Goal: Task Accomplishment & Management: Use online tool/utility

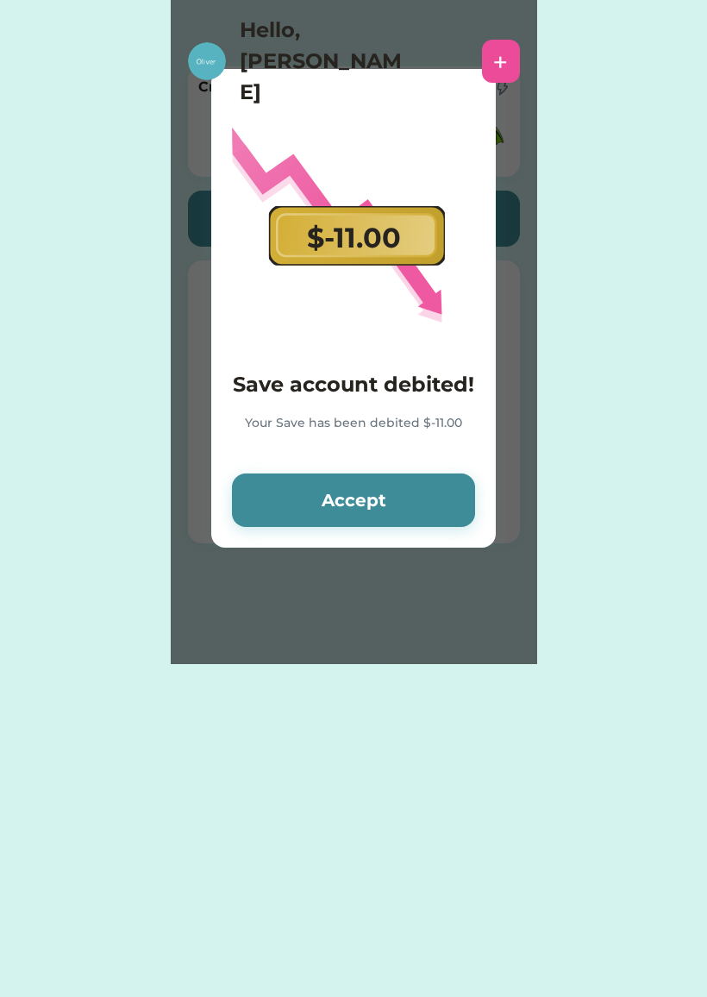
click at [423, 494] on button "Accept" at bounding box center [353, 499] width 243 height 53
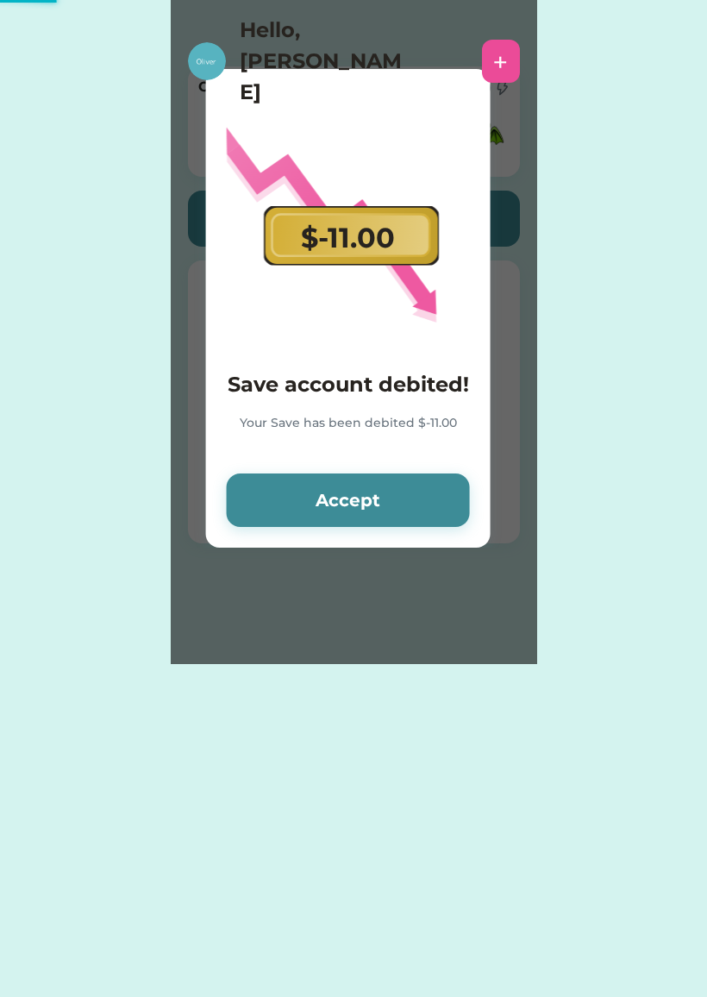
click at [436, 514] on button "Accept" at bounding box center [348, 499] width 243 height 53
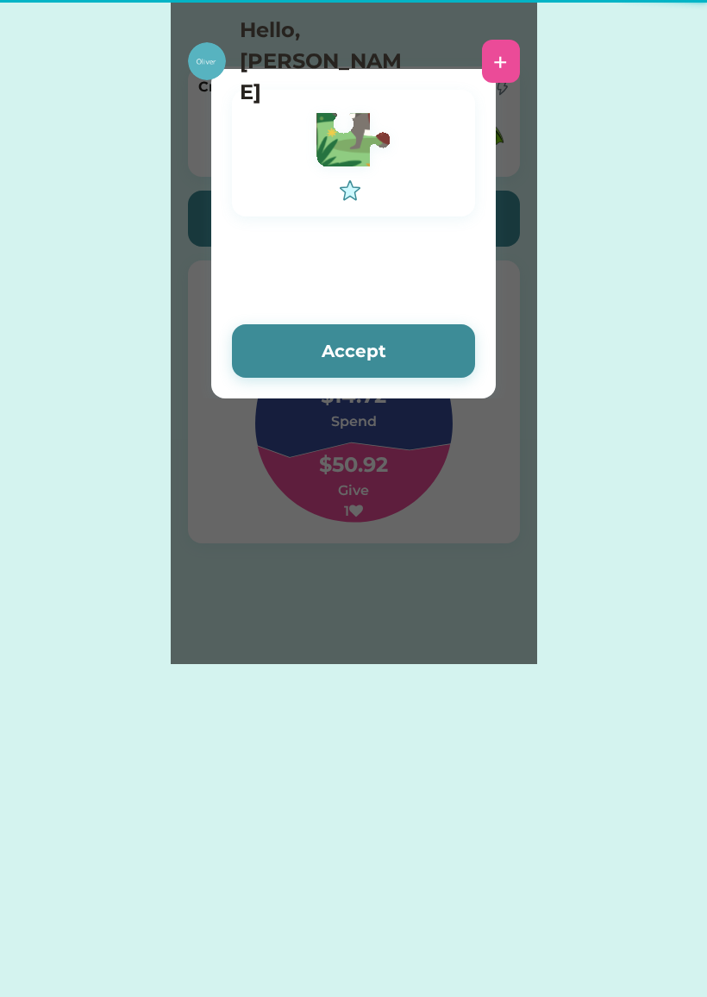
click at [439, 497] on div "Please wait $ account credited! Your account has been credited $ Accept Accept" at bounding box center [354, 332] width 366 height 664
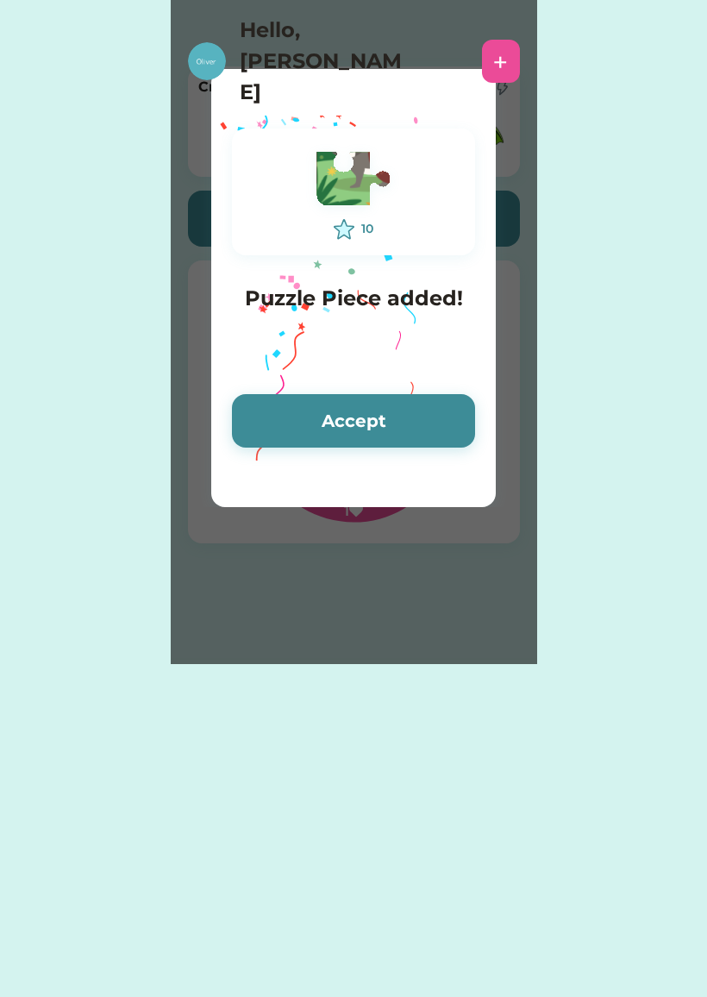
click at [403, 421] on button "Accept" at bounding box center [353, 420] width 243 height 53
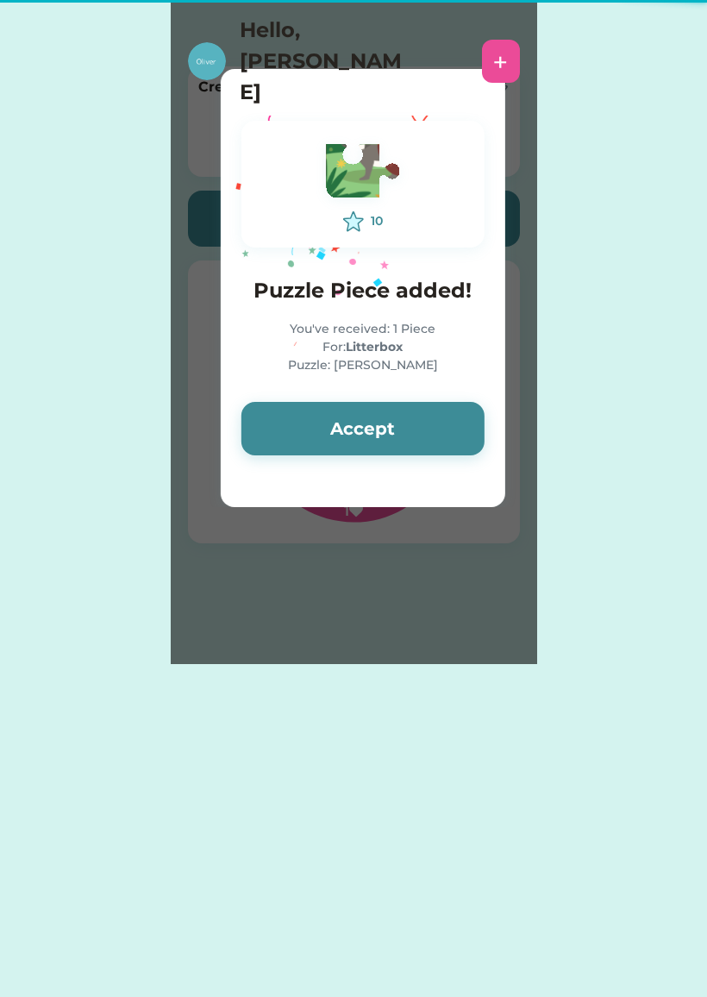
click at [442, 424] on button "Accept" at bounding box center [362, 428] width 243 height 53
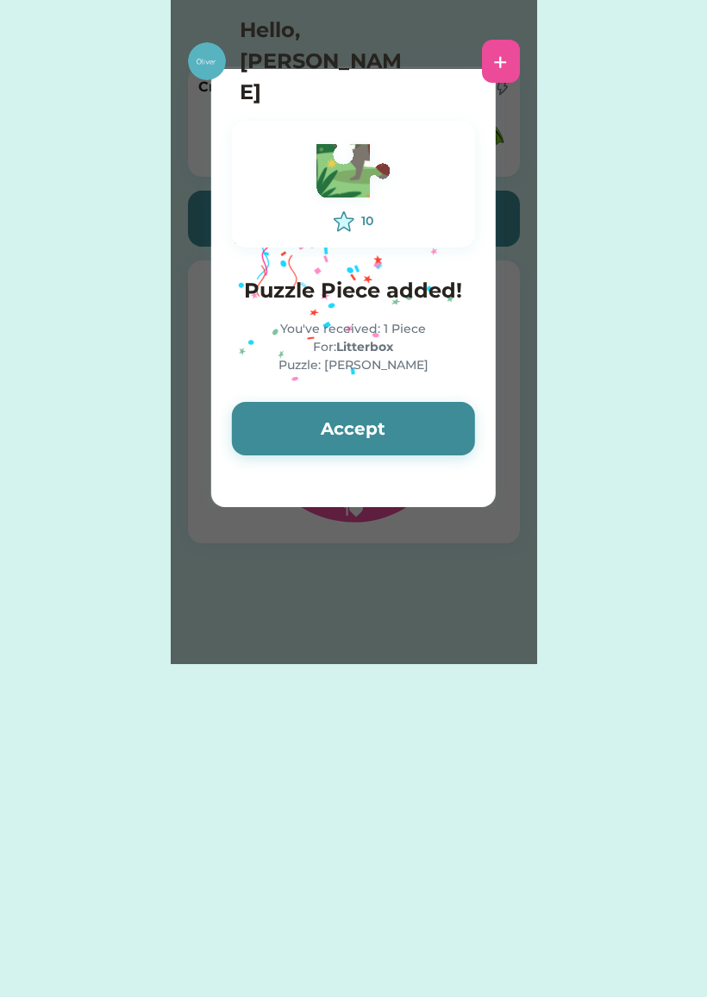
click at [444, 428] on button "Accept" at bounding box center [353, 428] width 243 height 53
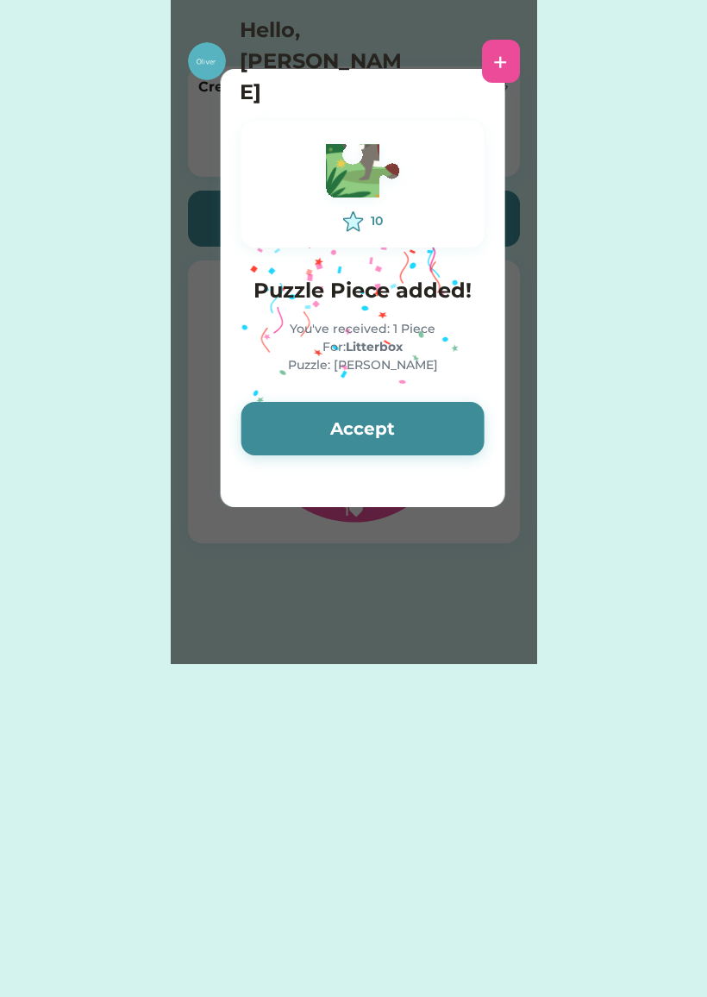
click at [434, 433] on button "Accept" at bounding box center [362, 428] width 243 height 53
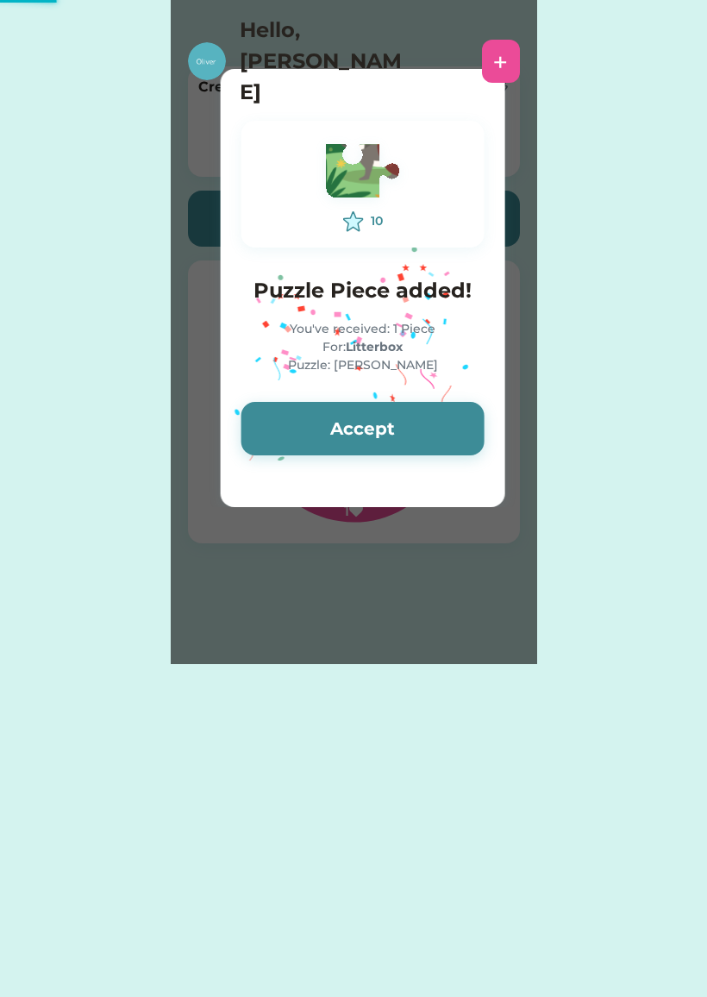
click at [447, 435] on button "Accept" at bounding box center [362, 428] width 243 height 53
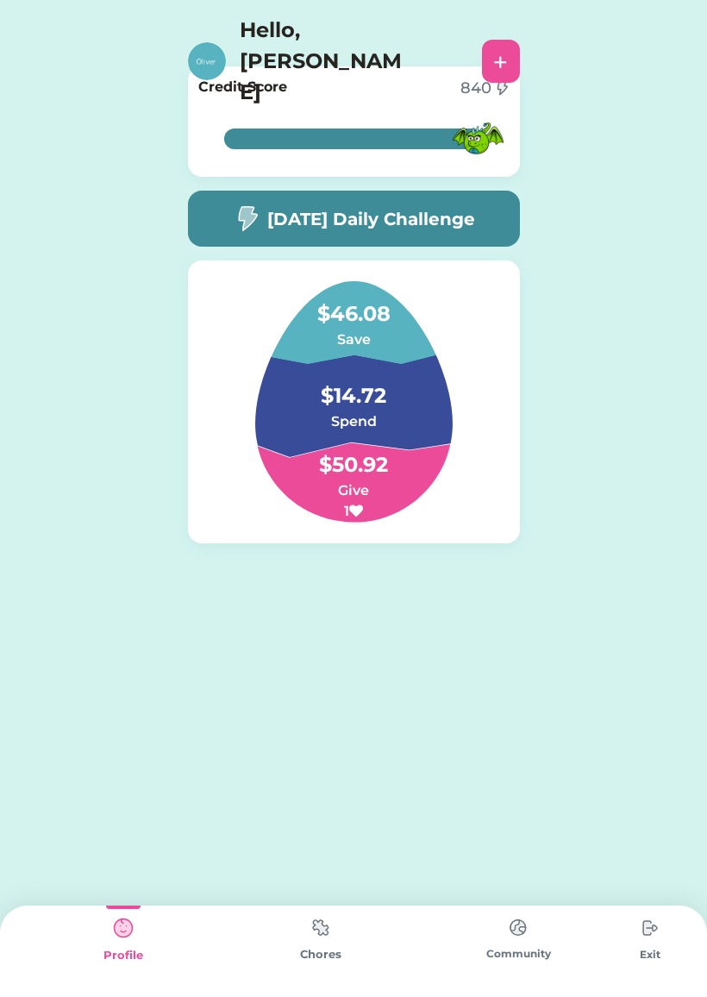
click at [322, 906] on div at bounding box center [320, 906] width 34 height 3
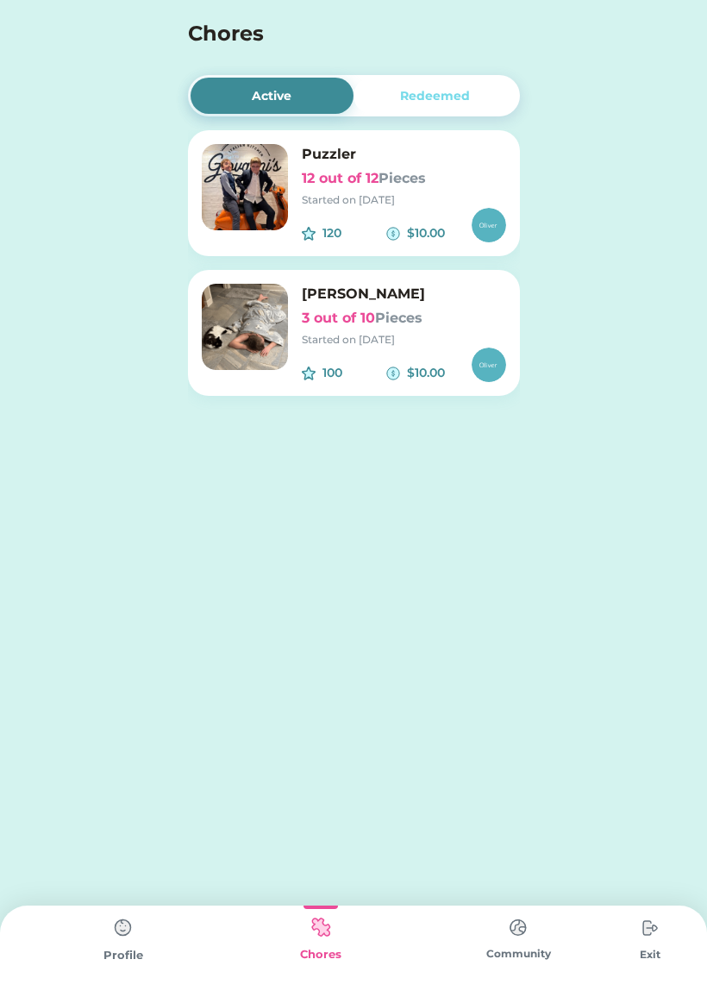
click at [428, 216] on div "120 $10.00" at bounding box center [404, 225] width 204 height 34
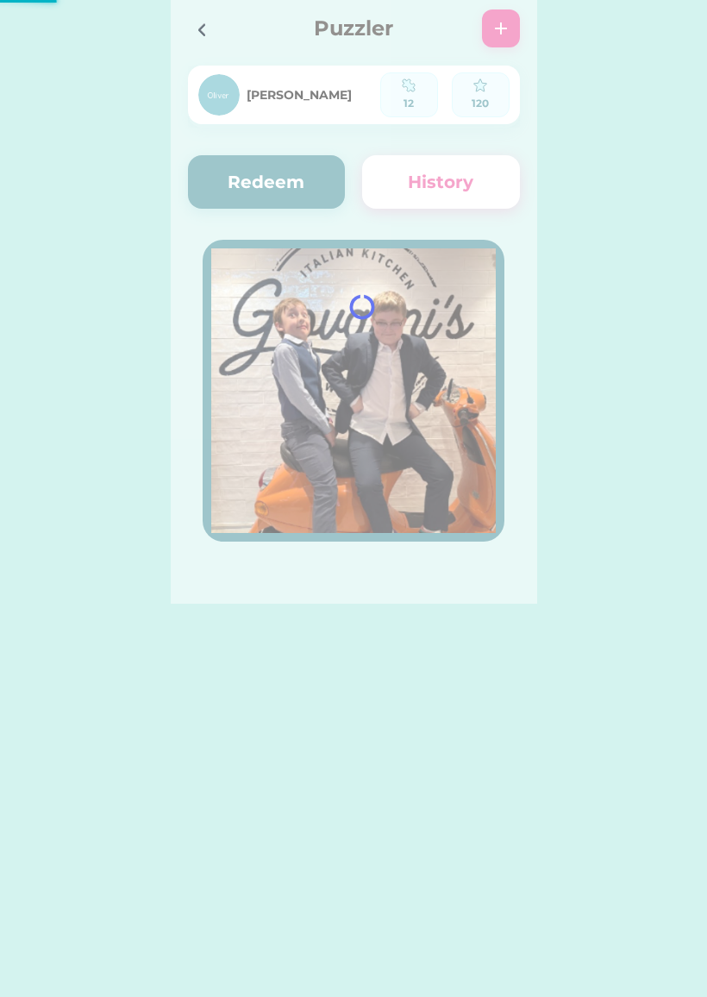
click at [288, 194] on div at bounding box center [354, 302] width 366 height 604
click at [302, 177] on div at bounding box center [354, 302] width 366 height 604
click at [315, 163] on div at bounding box center [354, 302] width 366 height 604
click at [303, 174] on div at bounding box center [354, 302] width 366 height 604
click at [316, 178] on div at bounding box center [354, 302] width 366 height 604
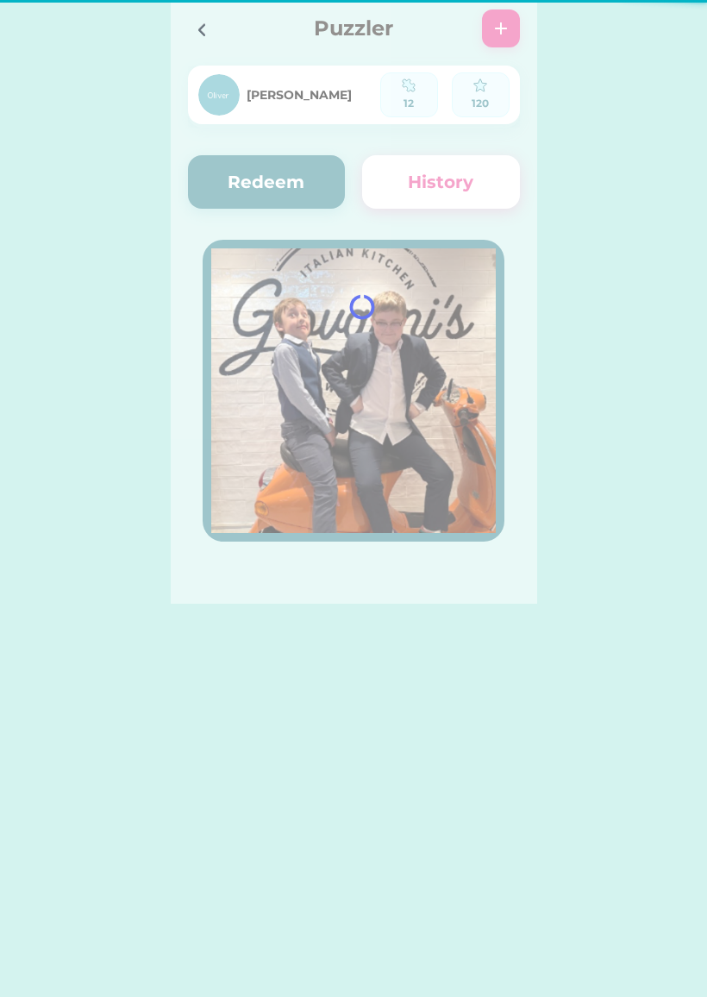
click at [312, 188] on button "Redeem" at bounding box center [267, 181] width 158 height 53
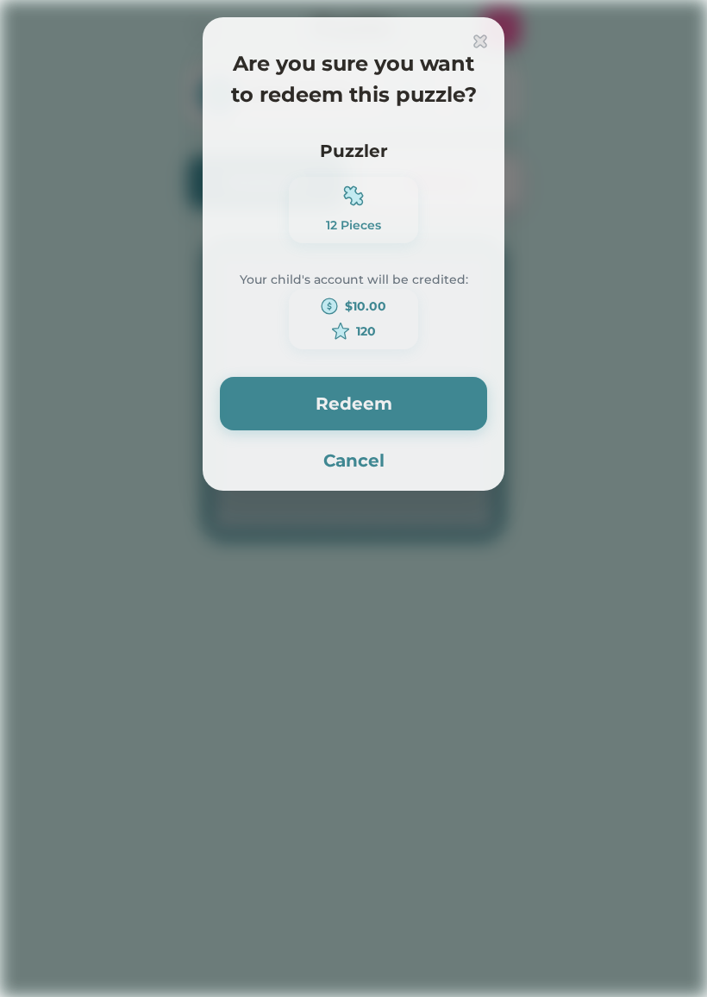
click at [308, 183] on div "12 Pieces" at bounding box center [353, 210] width 129 height 66
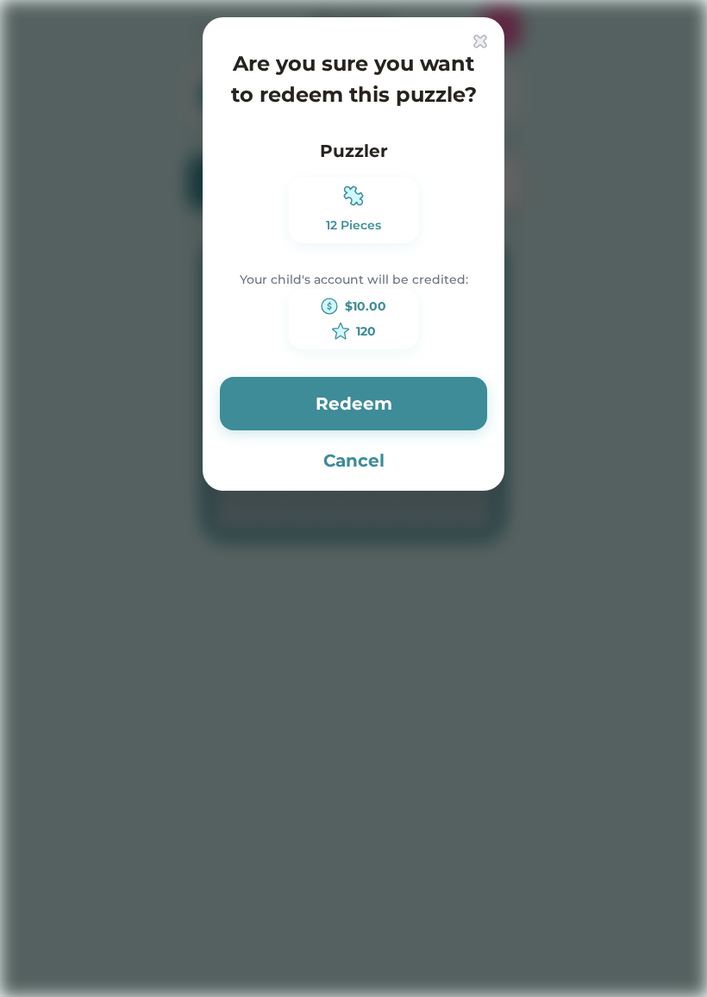
click at [412, 395] on button "Redeem" at bounding box center [353, 403] width 267 height 53
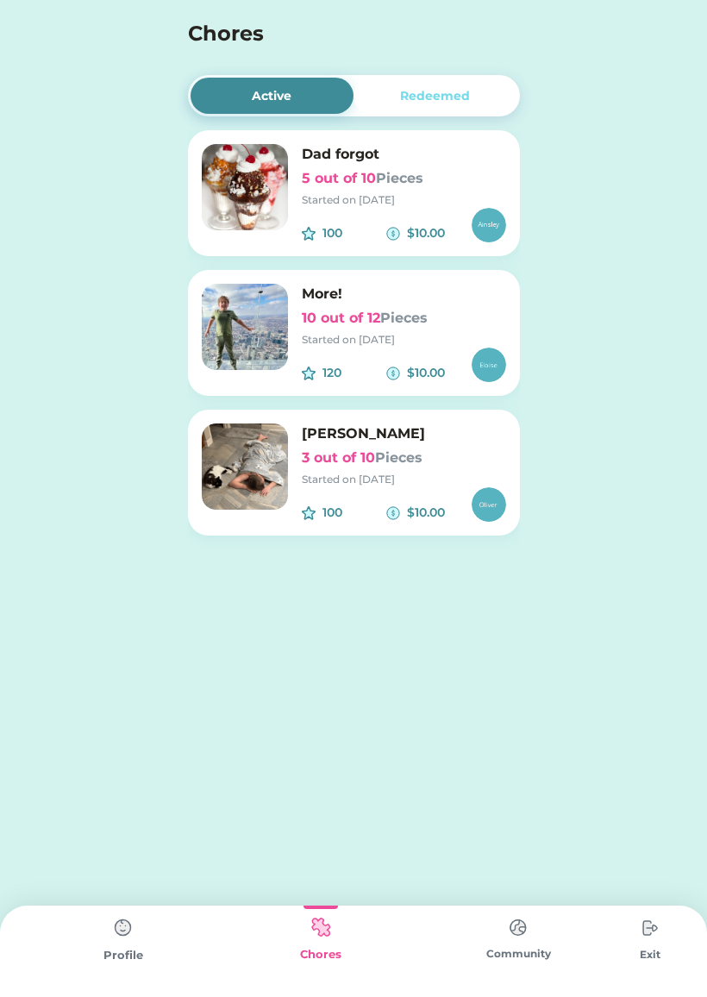
click at [397, 325] on font "Pieces" at bounding box center [403, 318] width 47 height 16
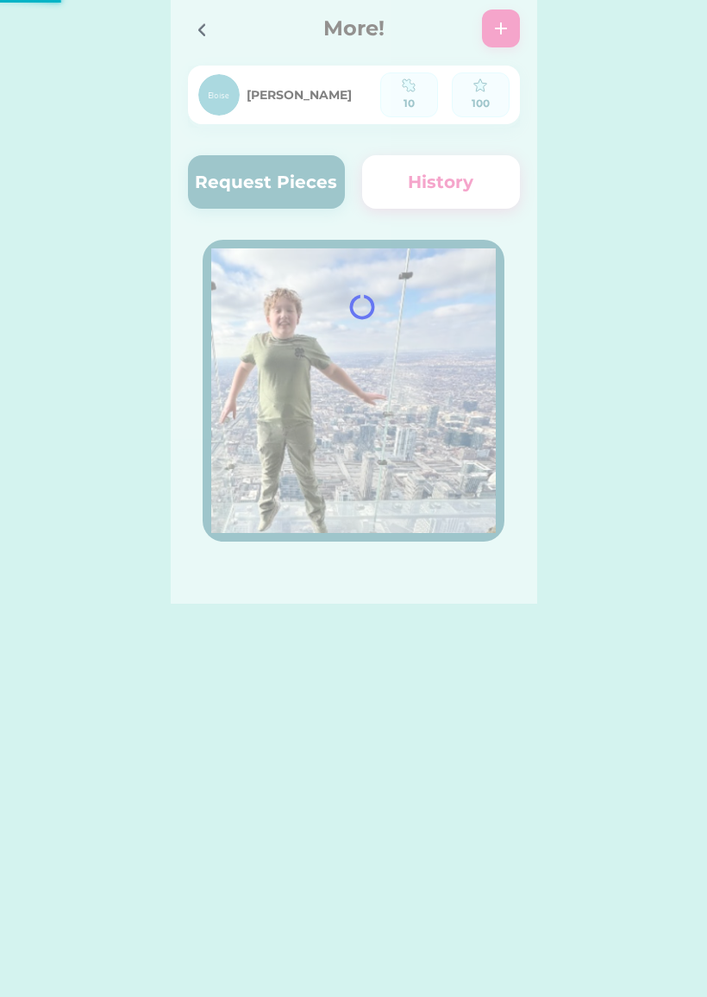
click at [214, 32] on div at bounding box center [207, 29] width 38 height 38
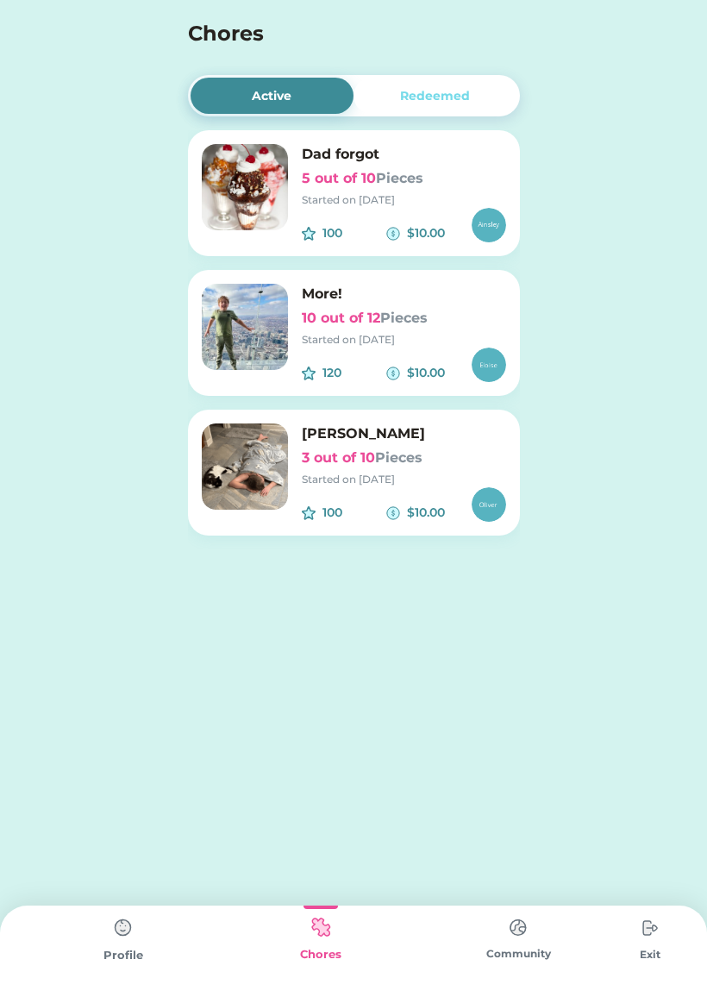
click at [432, 437] on h6 "[PERSON_NAME]" at bounding box center [404, 433] width 204 height 21
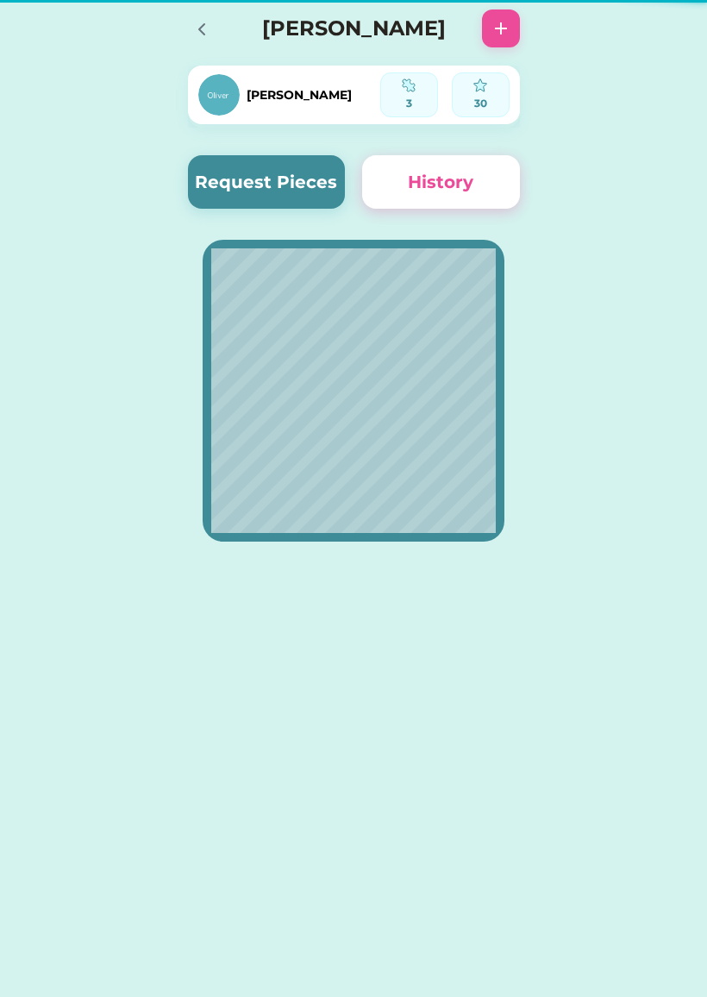
click at [310, 198] on button "Request Pieces" at bounding box center [267, 181] width 158 height 53
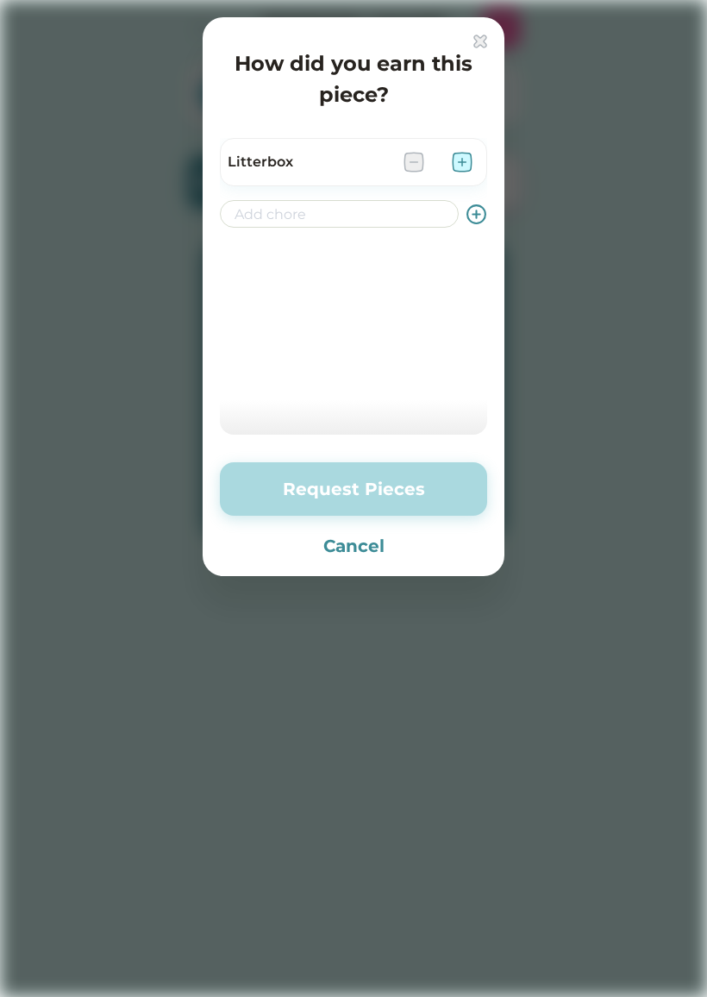
click at [464, 161] on img at bounding box center [462, 162] width 21 height 21
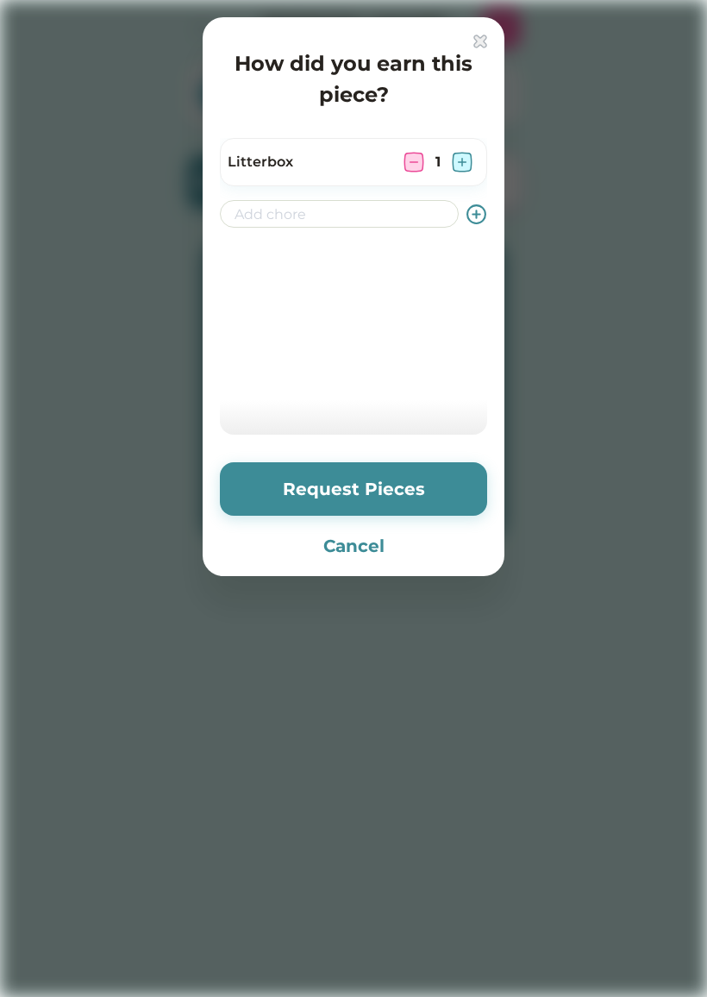
click at [468, 166] on img at bounding box center [462, 162] width 21 height 21
click at [408, 171] on img at bounding box center [413, 162] width 21 height 21
click at [456, 159] on img at bounding box center [462, 162] width 21 height 21
click at [410, 485] on button "Request Pieces" at bounding box center [353, 488] width 267 height 53
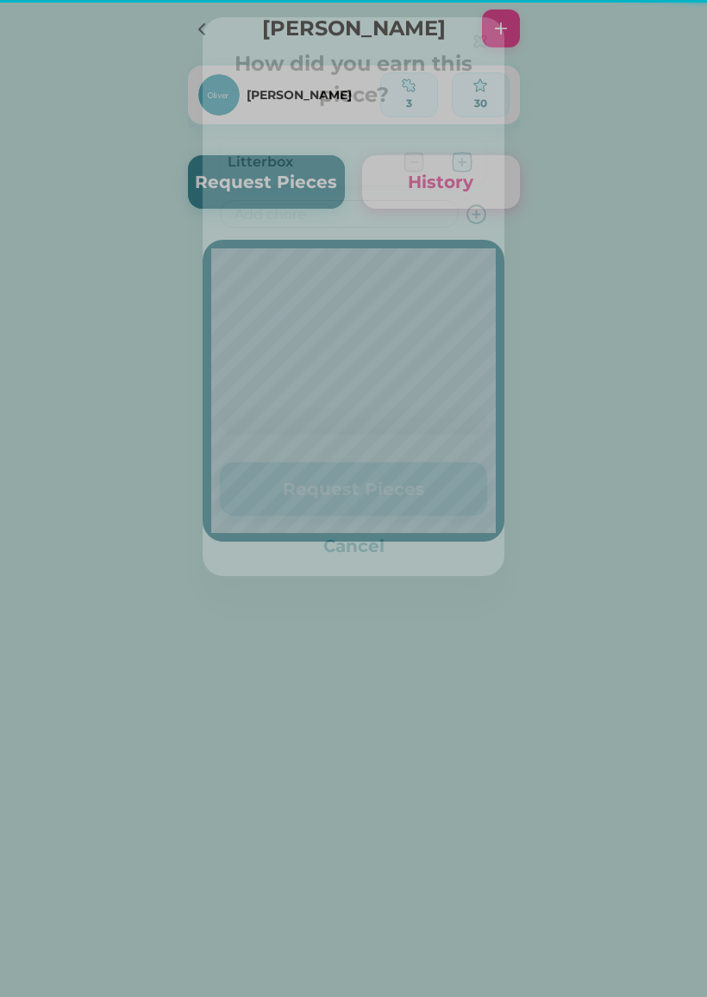
click at [408, 489] on button "Request Pieces" at bounding box center [353, 488] width 267 height 53
